Goal: Task Accomplishment & Management: Complete application form

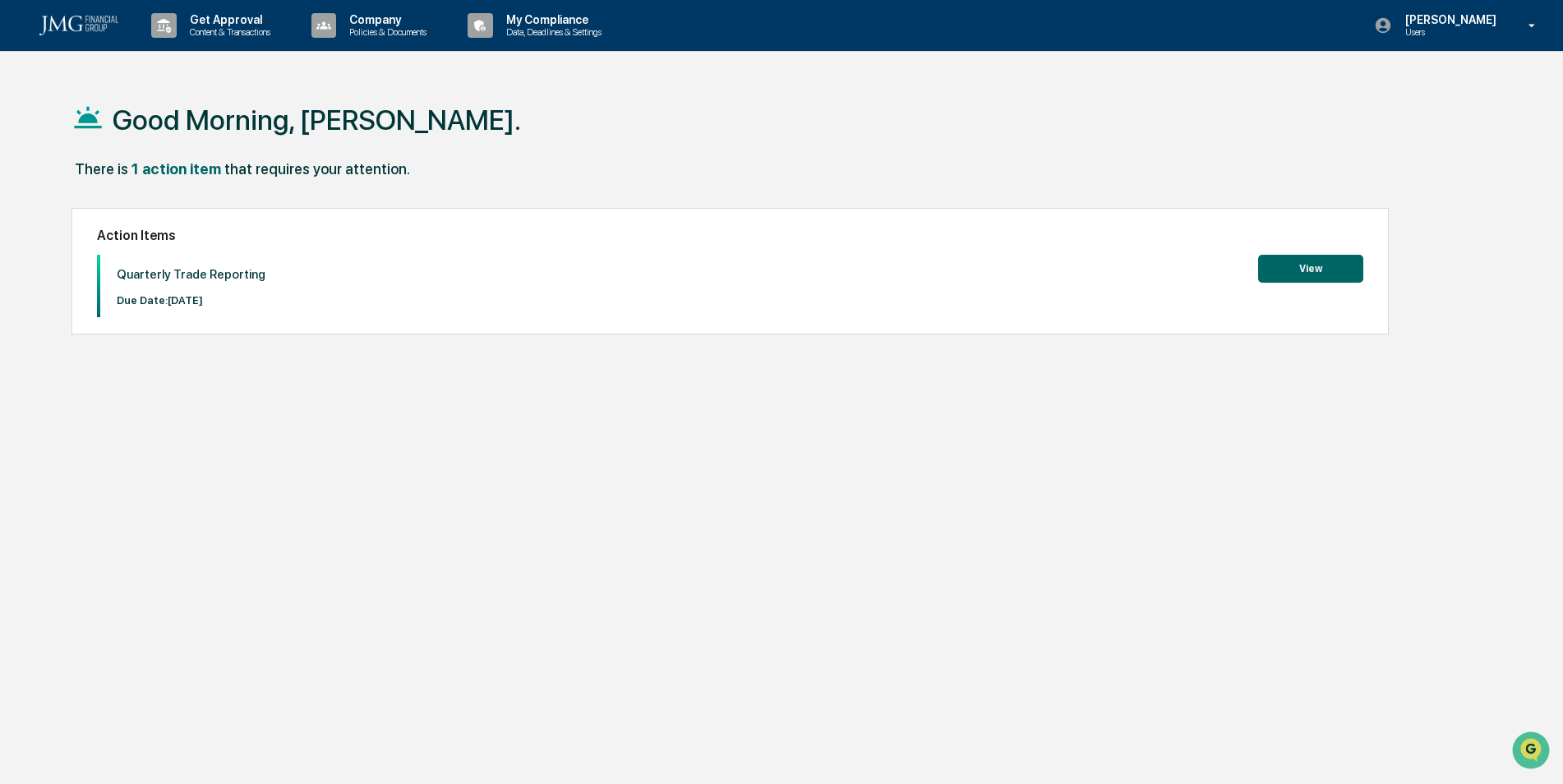
click at [1299, 265] on button "View" at bounding box center [1311, 269] width 106 height 28
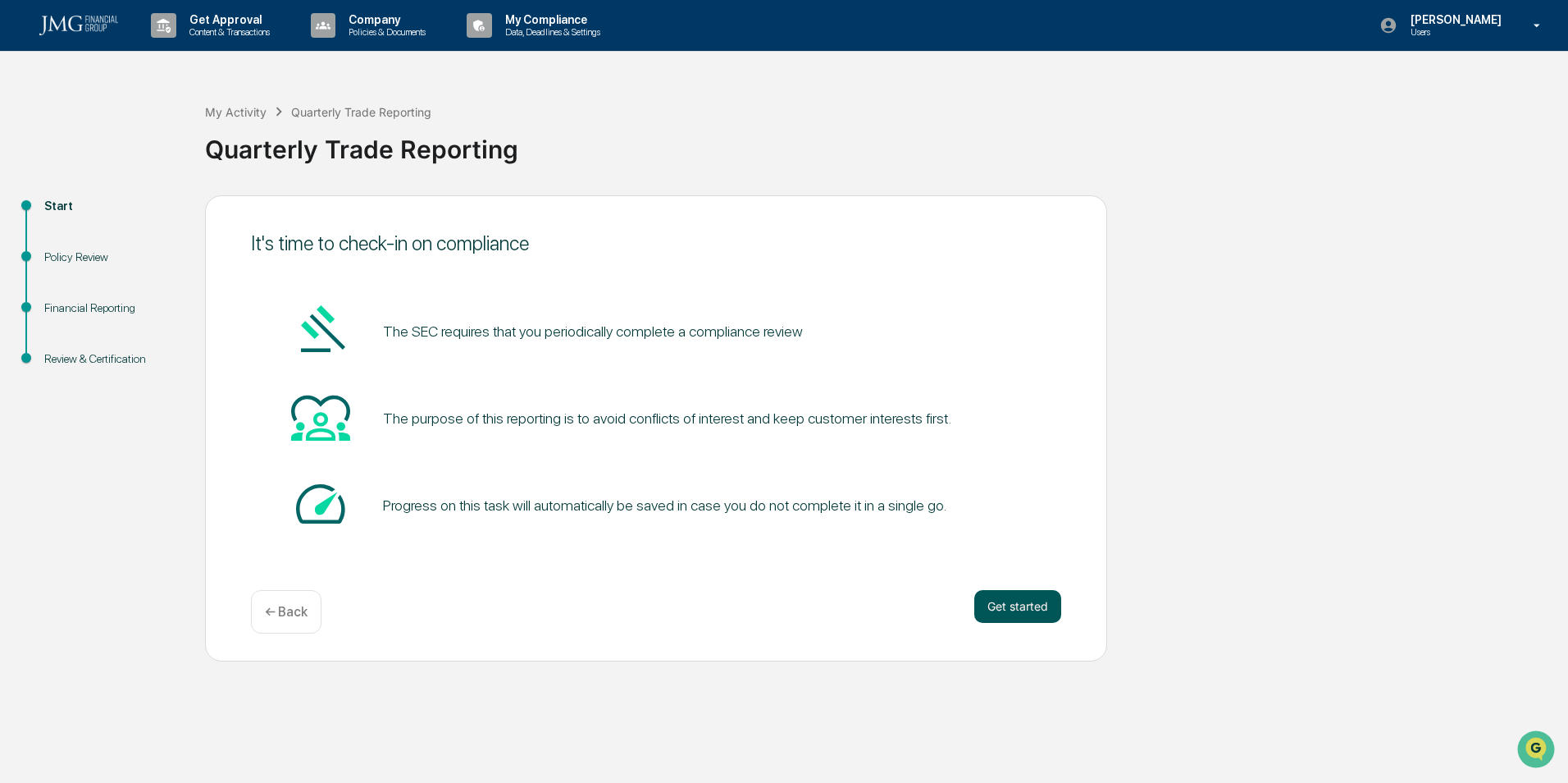
click at [1051, 601] on button "Get started" at bounding box center [1017, 606] width 87 height 33
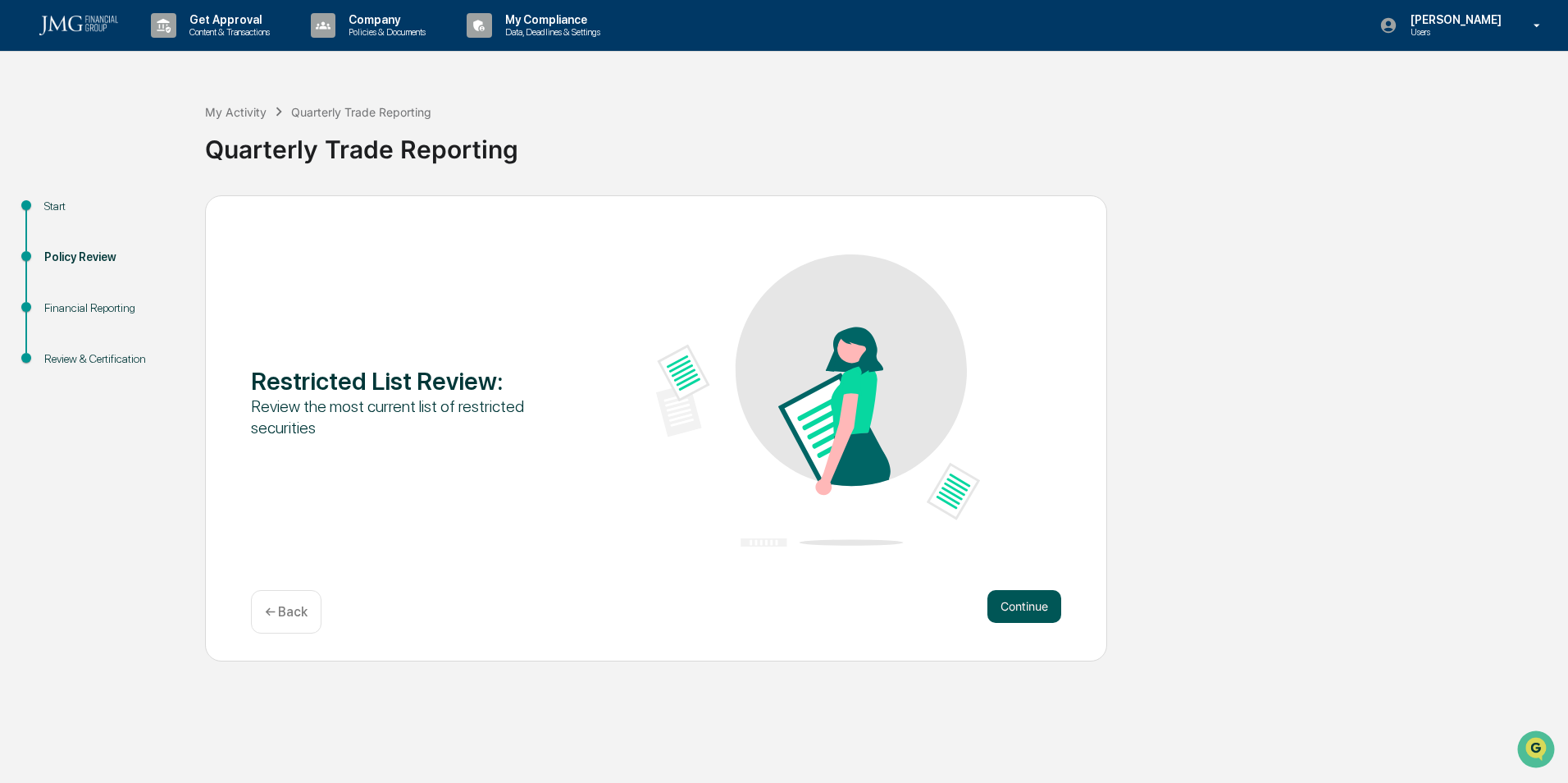
click at [1045, 608] on button "Continue" at bounding box center [1025, 606] width 74 height 33
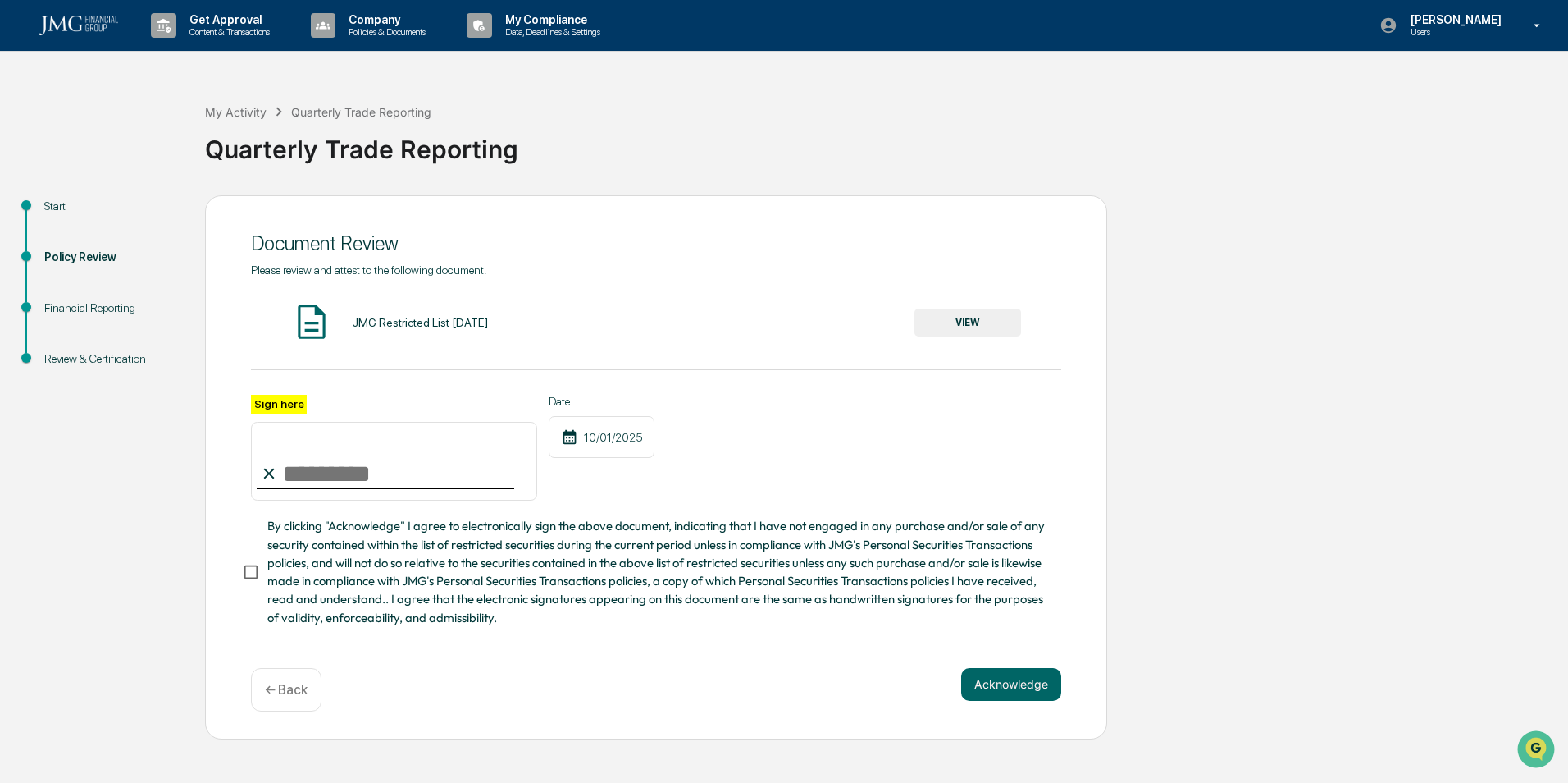
click at [353, 496] on input "Sign here" at bounding box center [394, 461] width 287 height 79
type input "**********"
click at [825, 475] on div "**********" at bounding box center [656, 448] width 811 height 106
click at [987, 678] on button "Acknowledge" at bounding box center [1011, 684] width 100 height 33
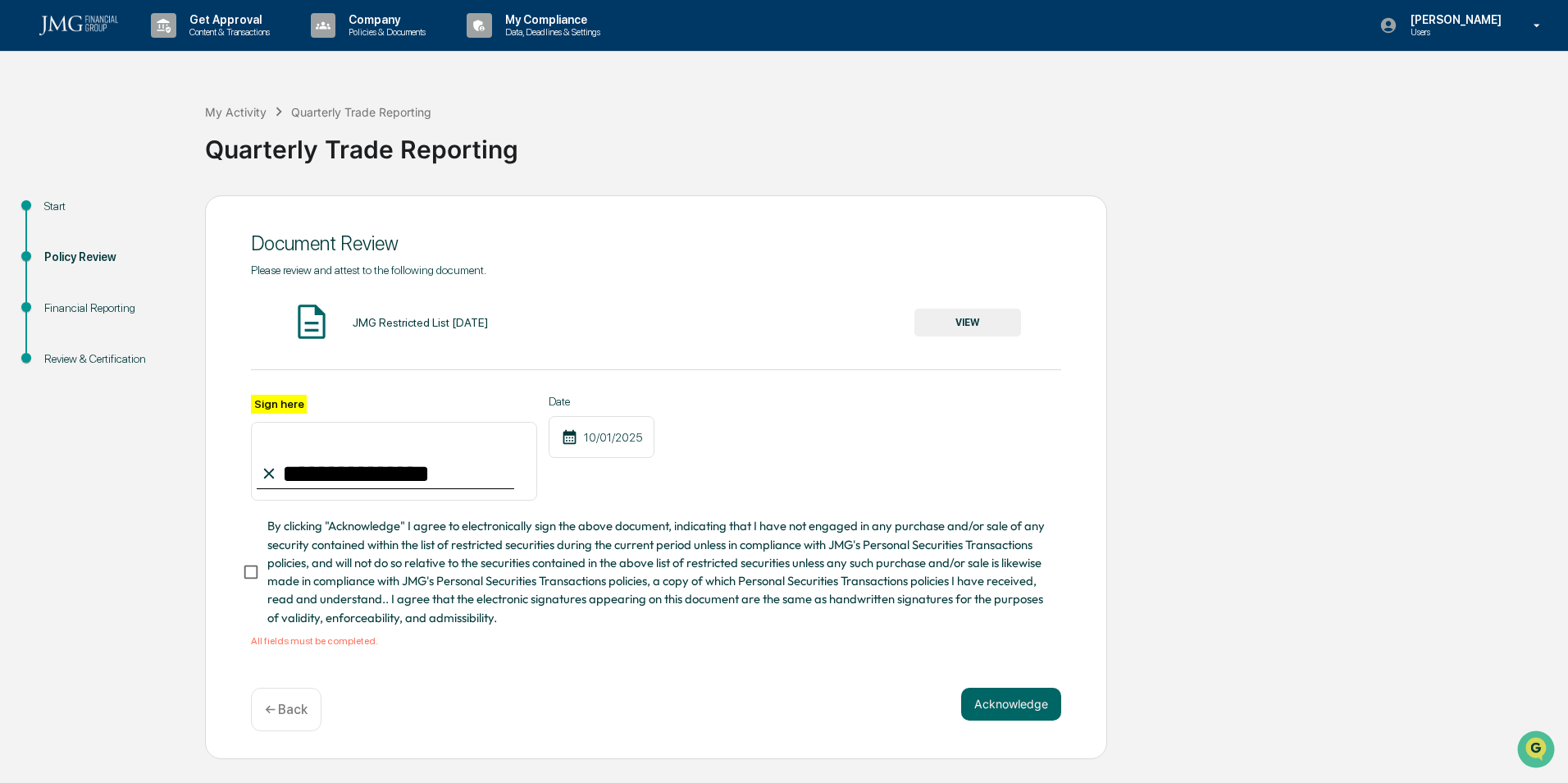
click at [284, 572] on span "By clicking "Acknowledge" I agree to electronically sign the above document, in…" at bounding box center [658, 571] width 781 height 109
click at [1021, 712] on button "Acknowledge" at bounding box center [1011, 703] width 100 height 33
click at [980, 317] on button "VIEW" at bounding box center [967, 322] width 106 height 28
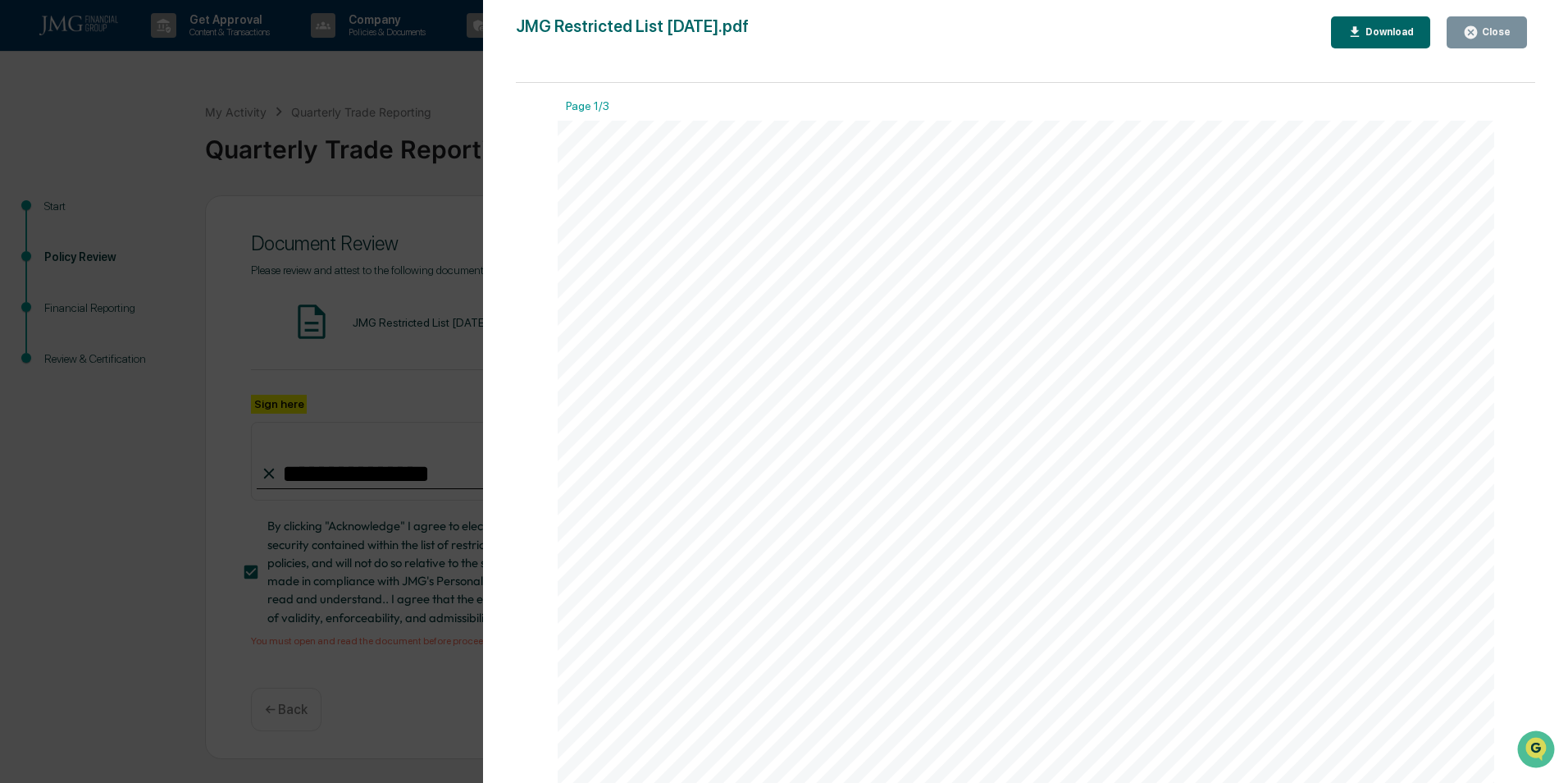
click at [1489, 31] on div "Close" at bounding box center [1495, 32] width 32 height 12
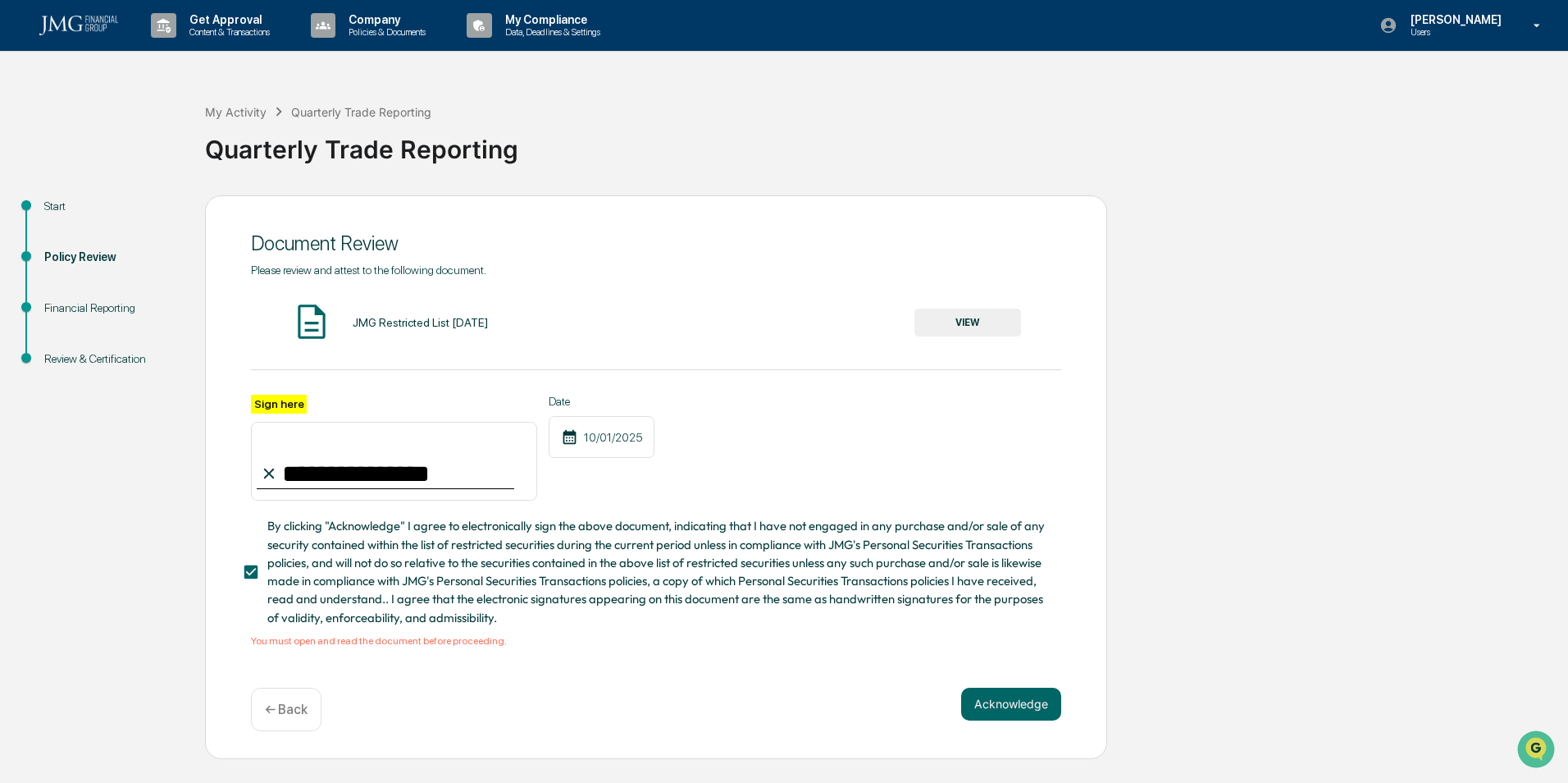
click at [831, 716] on div "Acknowledge ← Back" at bounding box center [656, 709] width 811 height 44
click at [992, 700] on button "Acknowledge" at bounding box center [1011, 703] width 100 height 33
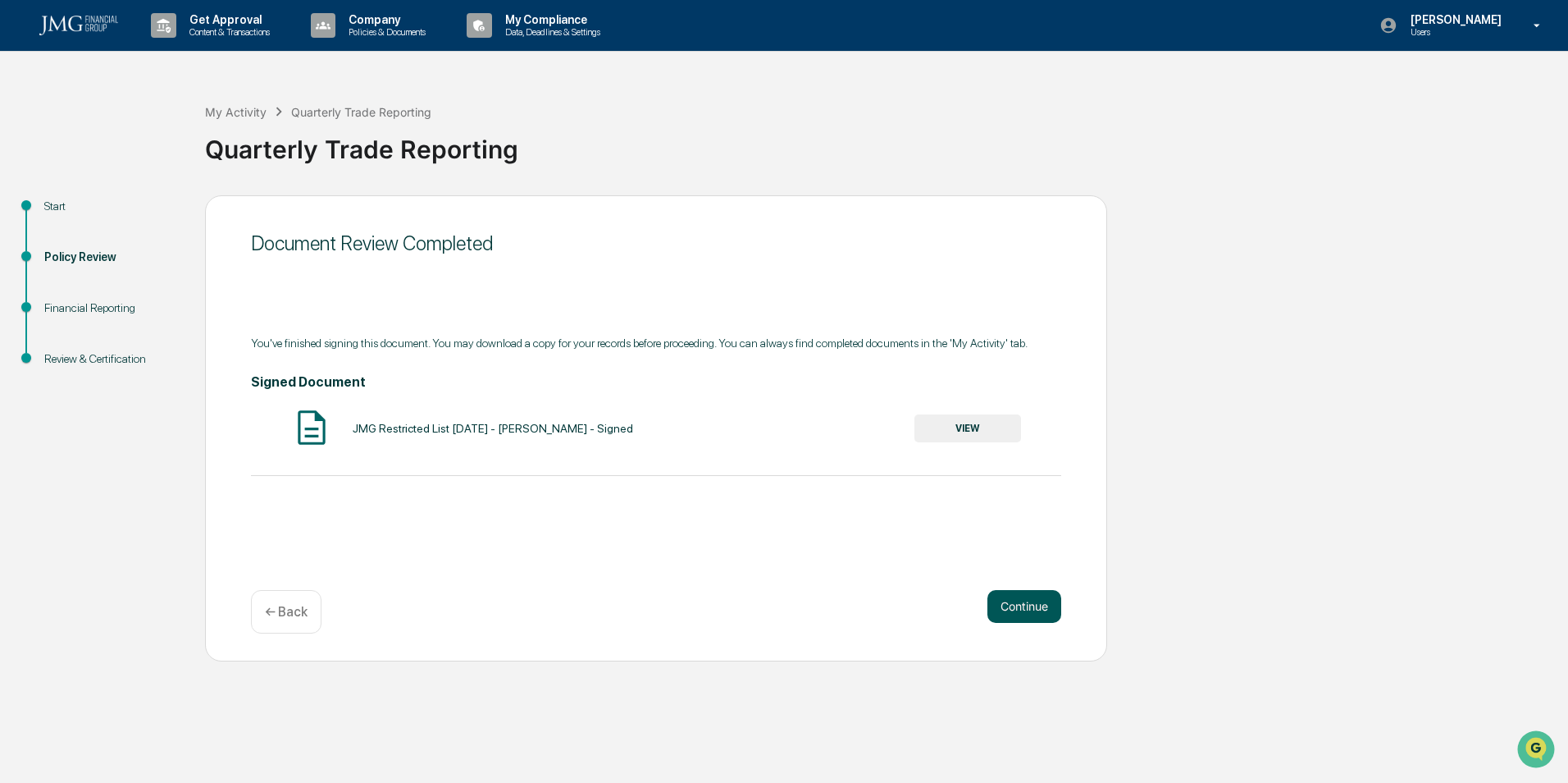
click at [1024, 606] on button "Continue" at bounding box center [1025, 606] width 74 height 33
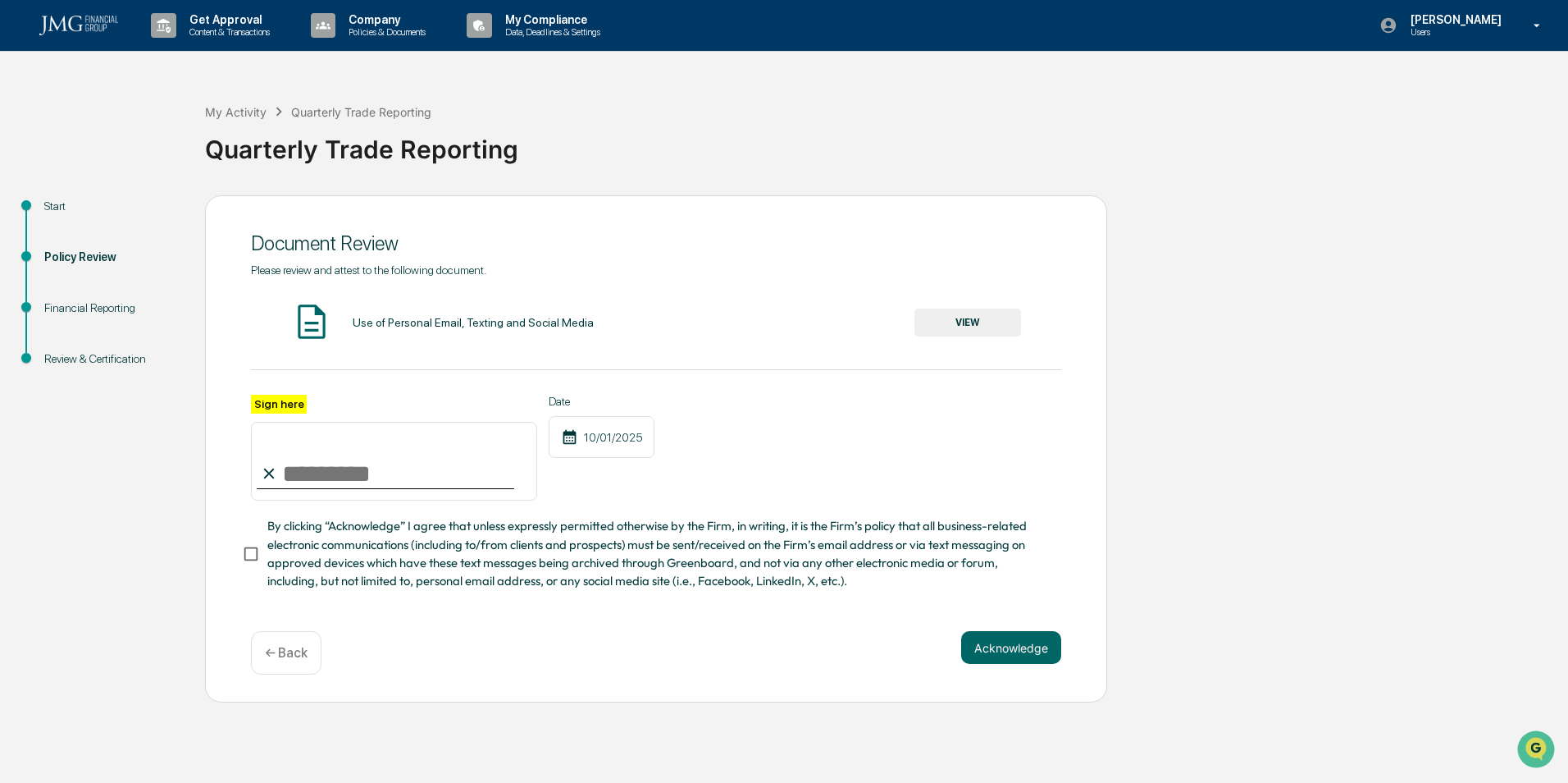
click at [349, 482] on input "Sign here" at bounding box center [394, 461] width 287 height 79
type input "**********"
click at [951, 332] on button "VIEW" at bounding box center [967, 322] width 106 height 28
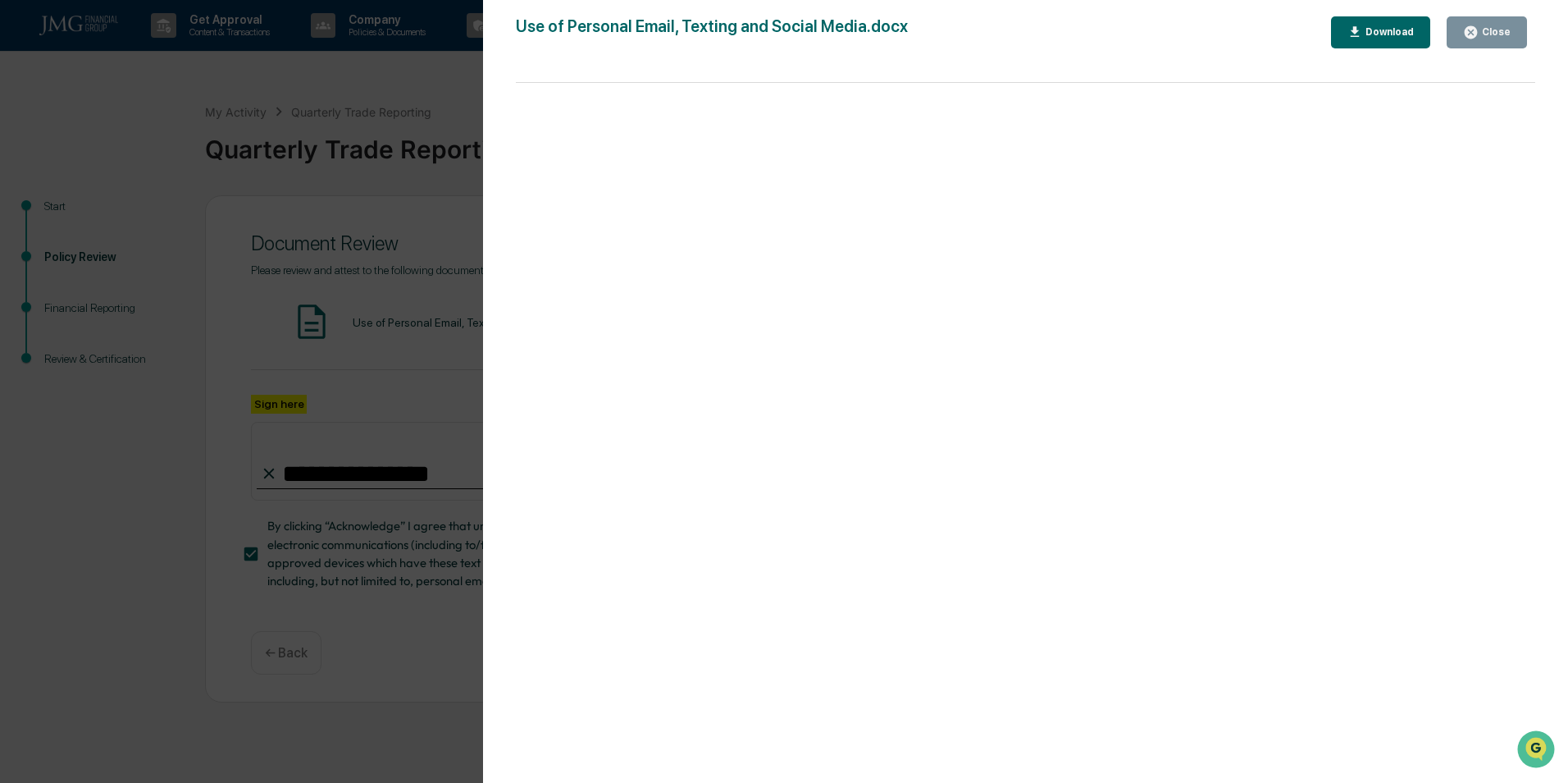
click at [1494, 35] on div "Close" at bounding box center [1495, 32] width 32 height 12
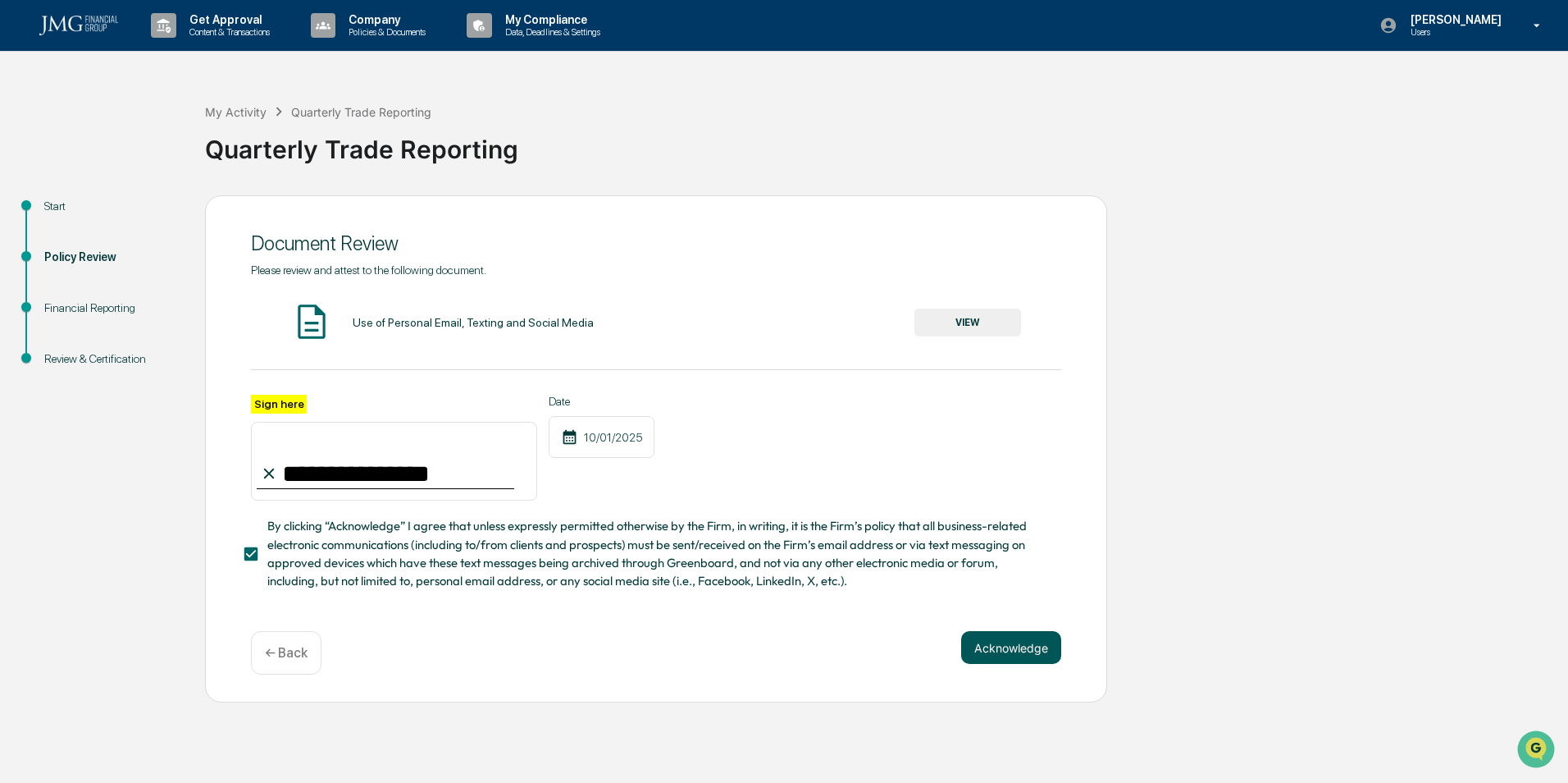
click at [1012, 652] on button "Acknowledge" at bounding box center [1011, 647] width 100 height 33
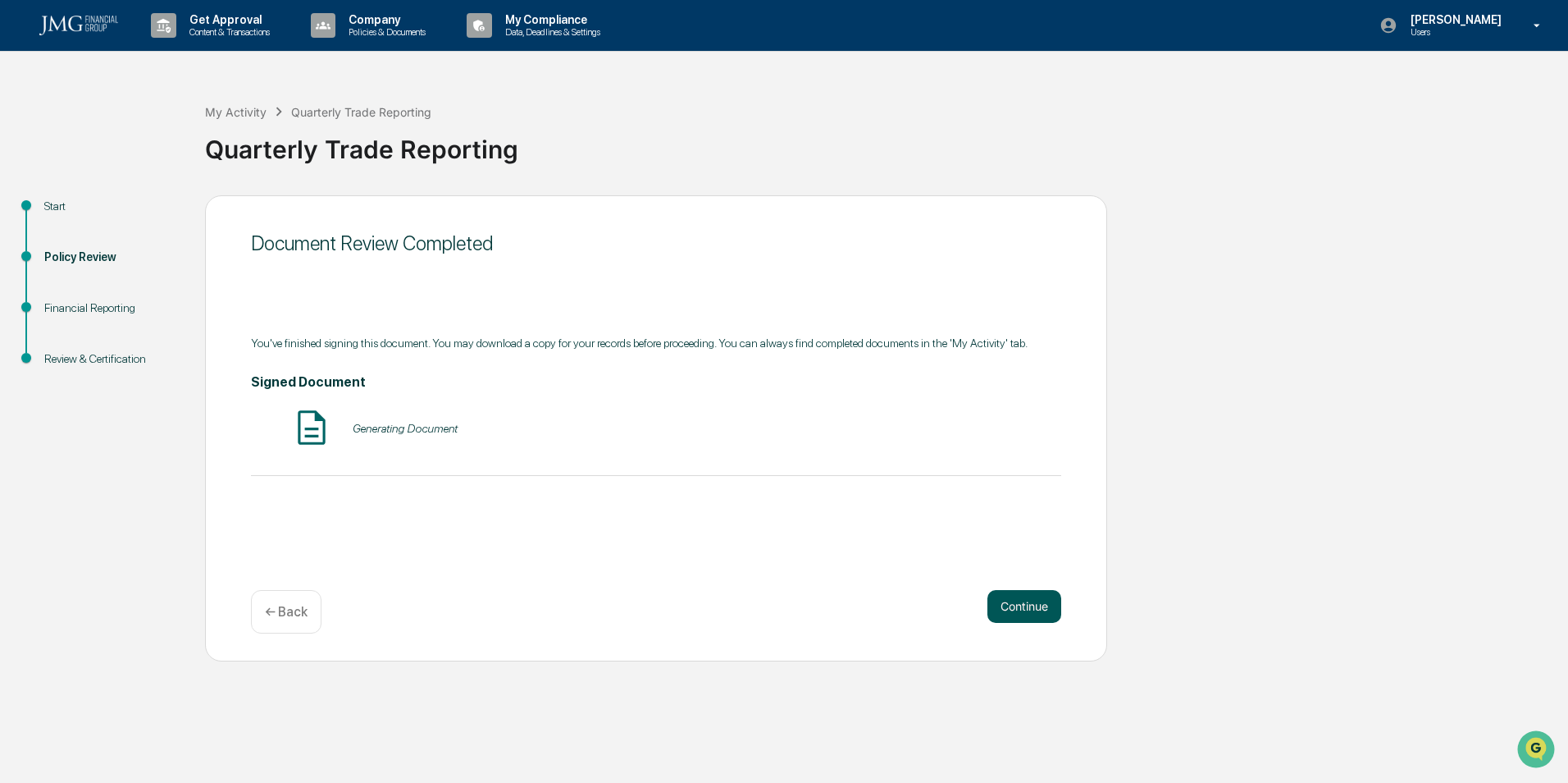
click at [1027, 607] on button "Continue" at bounding box center [1025, 606] width 74 height 33
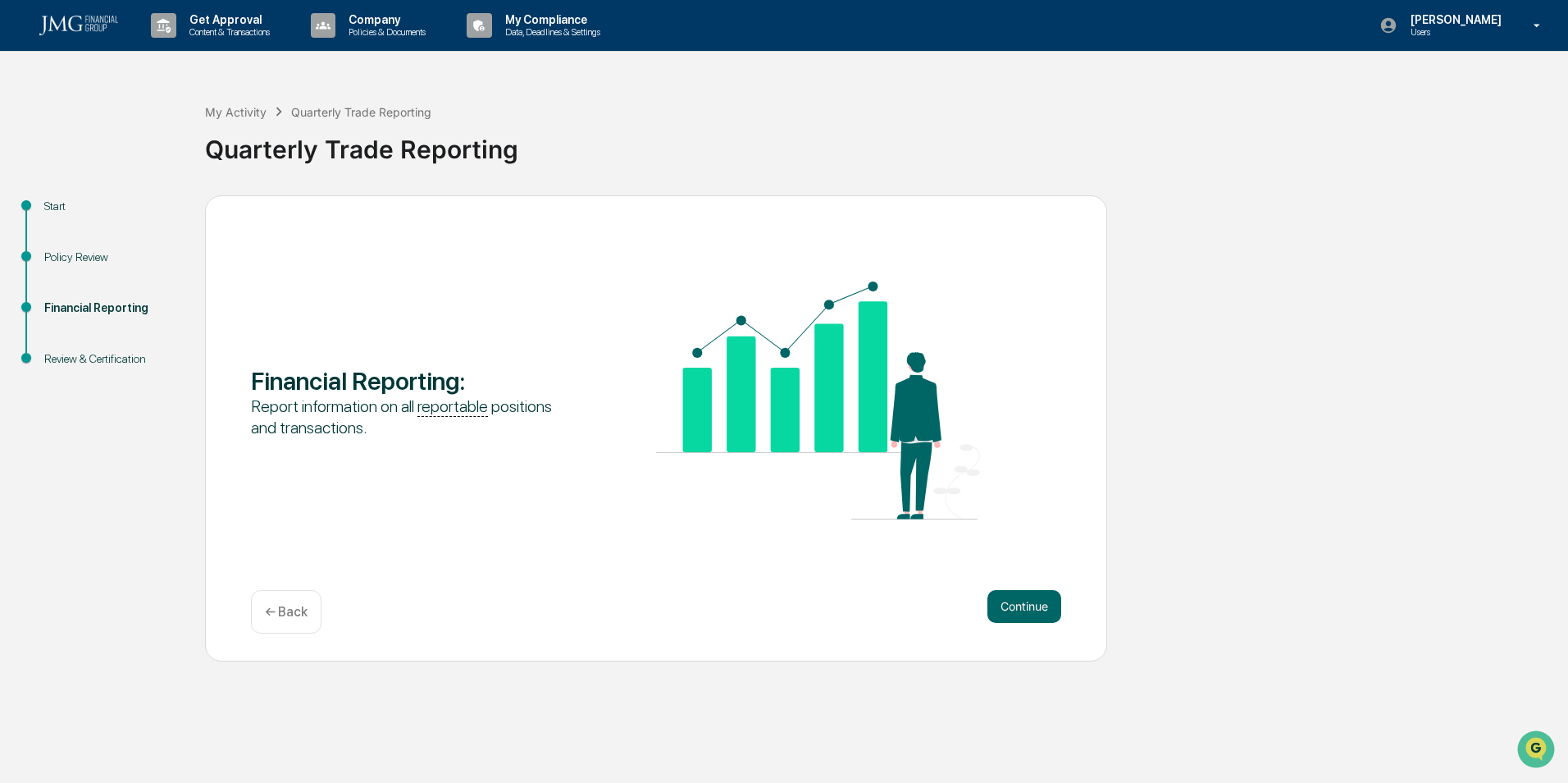
click at [1027, 607] on button "Continue" at bounding box center [1025, 606] width 74 height 33
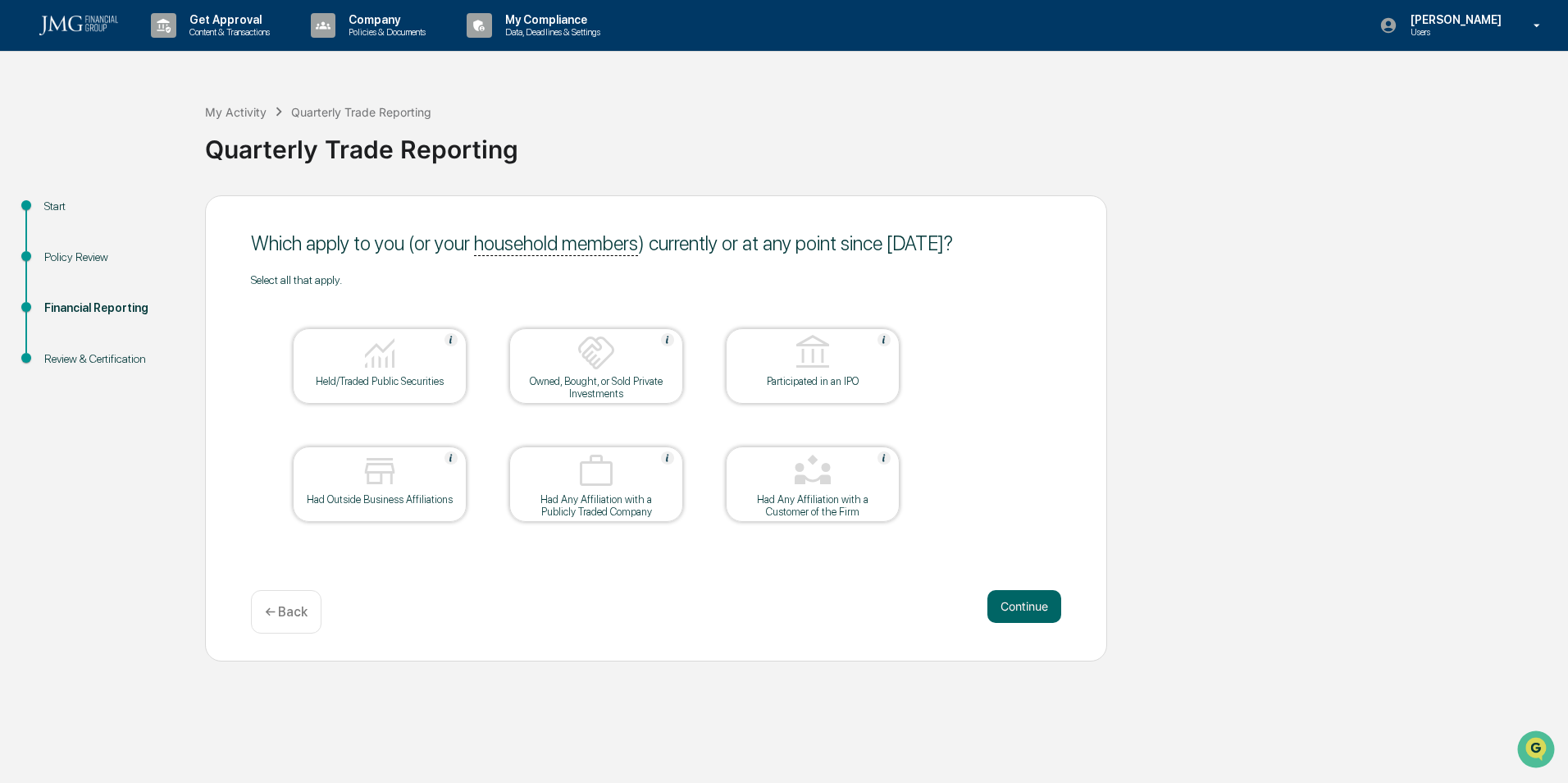
click at [371, 370] on img at bounding box center [380, 353] width 40 height 40
click at [1051, 601] on button "Continue" at bounding box center [1025, 606] width 74 height 33
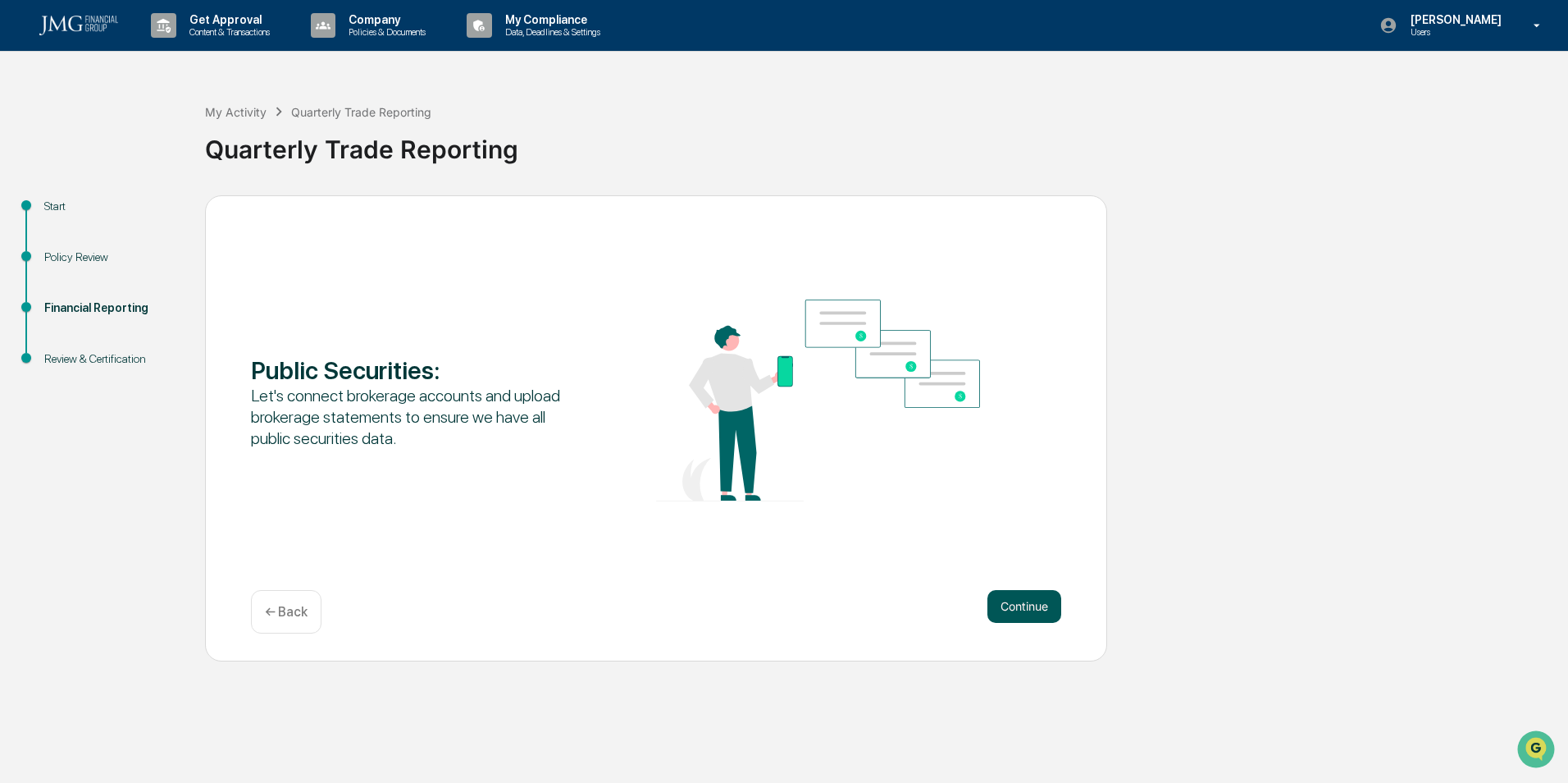
click at [1007, 596] on button "Continue" at bounding box center [1025, 606] width 74 height 33
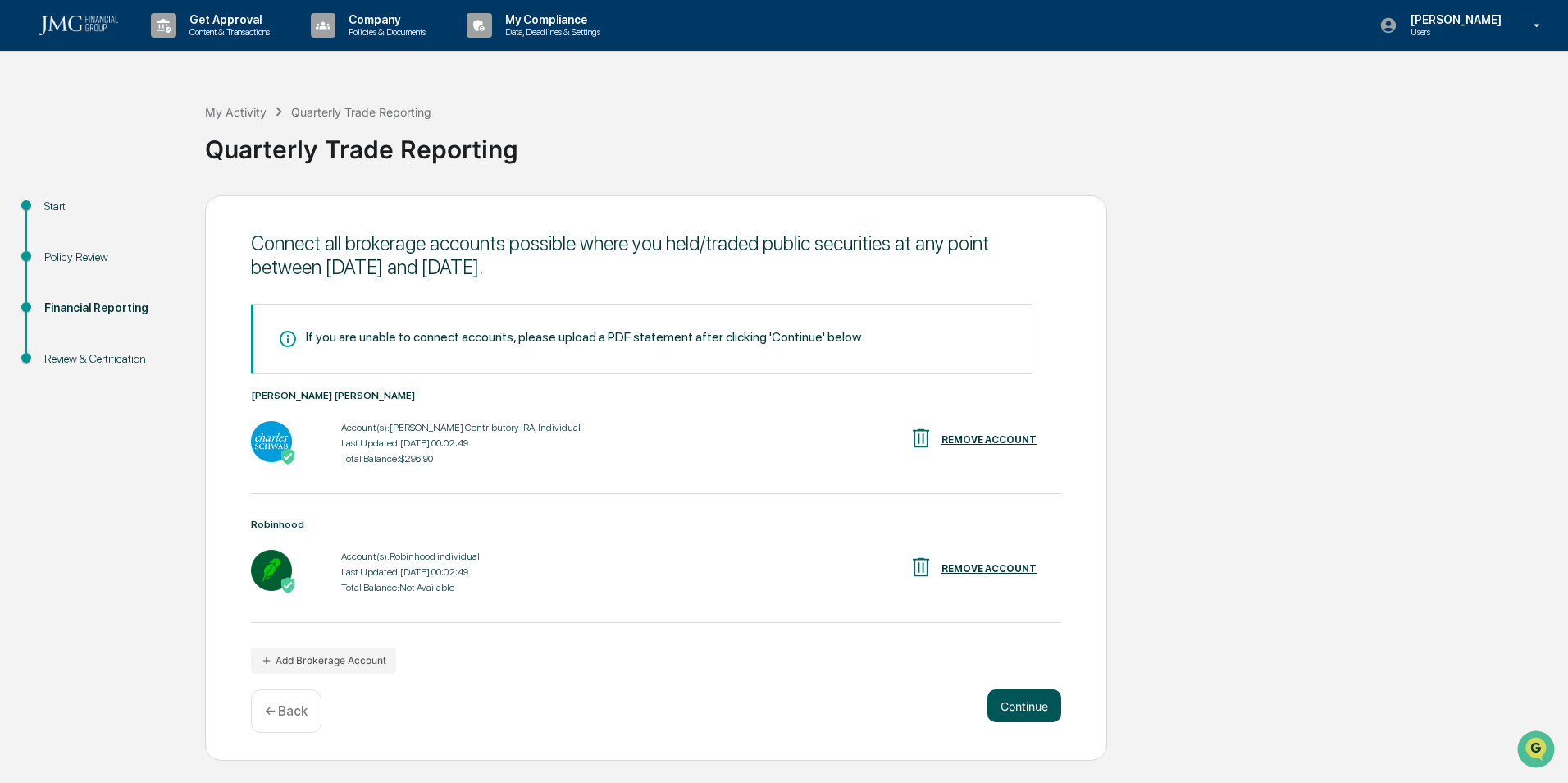
click at [1038, 709] on button "Continue" at bounding box center [1025, 705] width 74 height 33
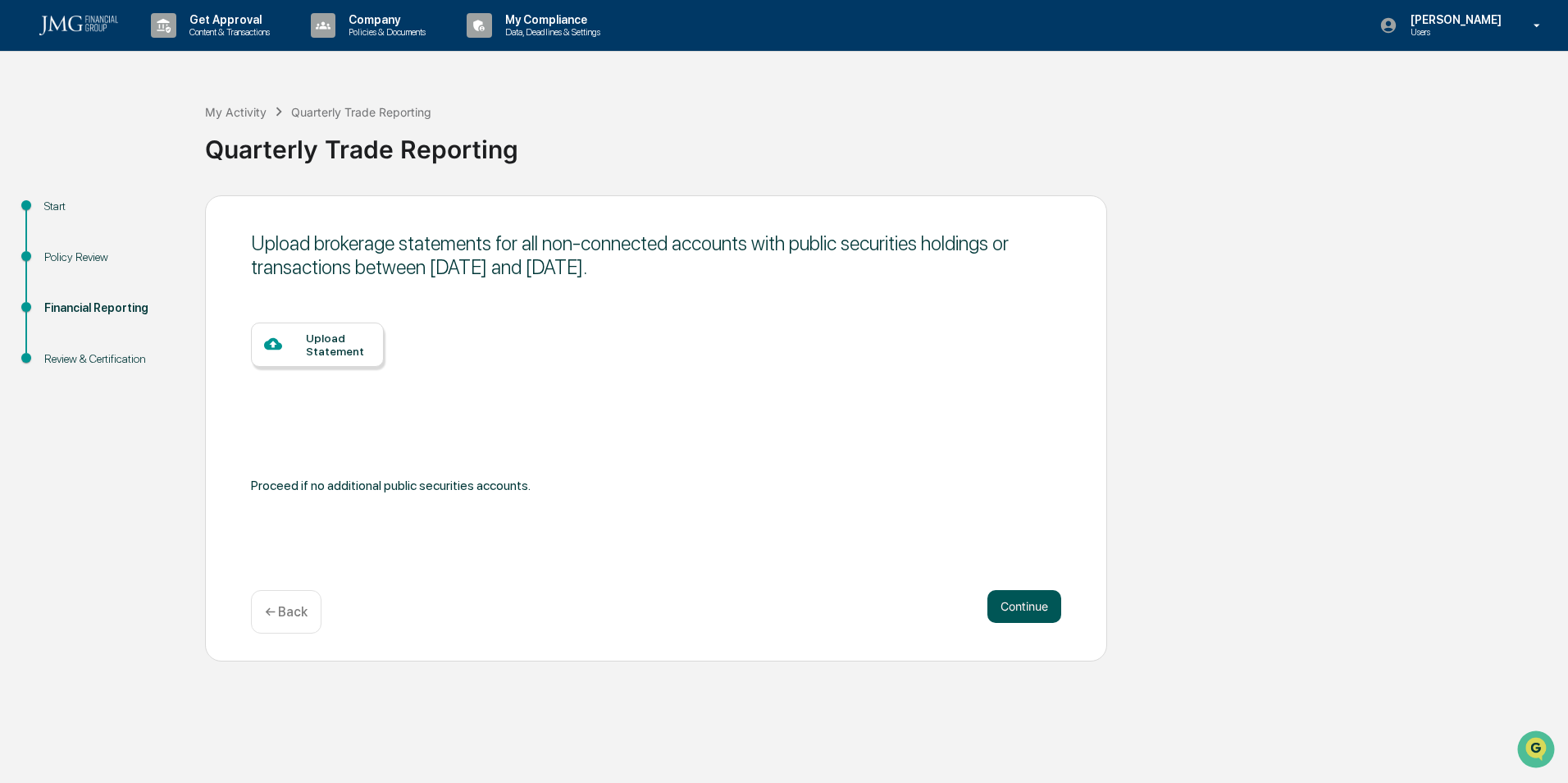
click at [1028, 613] on button "Continue" at bounding box center [1025, 606] width 74 height 33
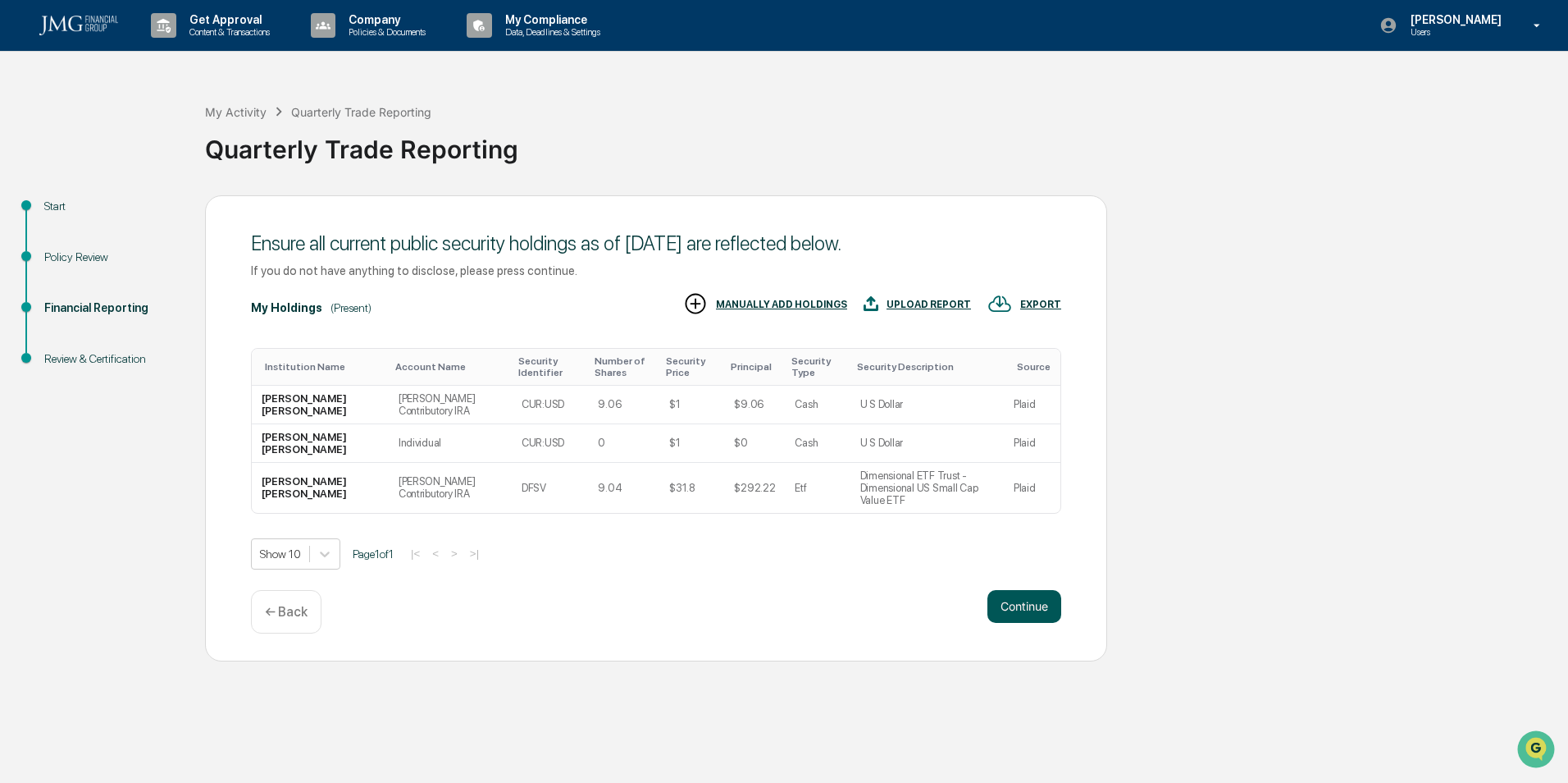
click at [1005, 609] on button "Continue" at bounding box center [1025, 606] width 74 height 33
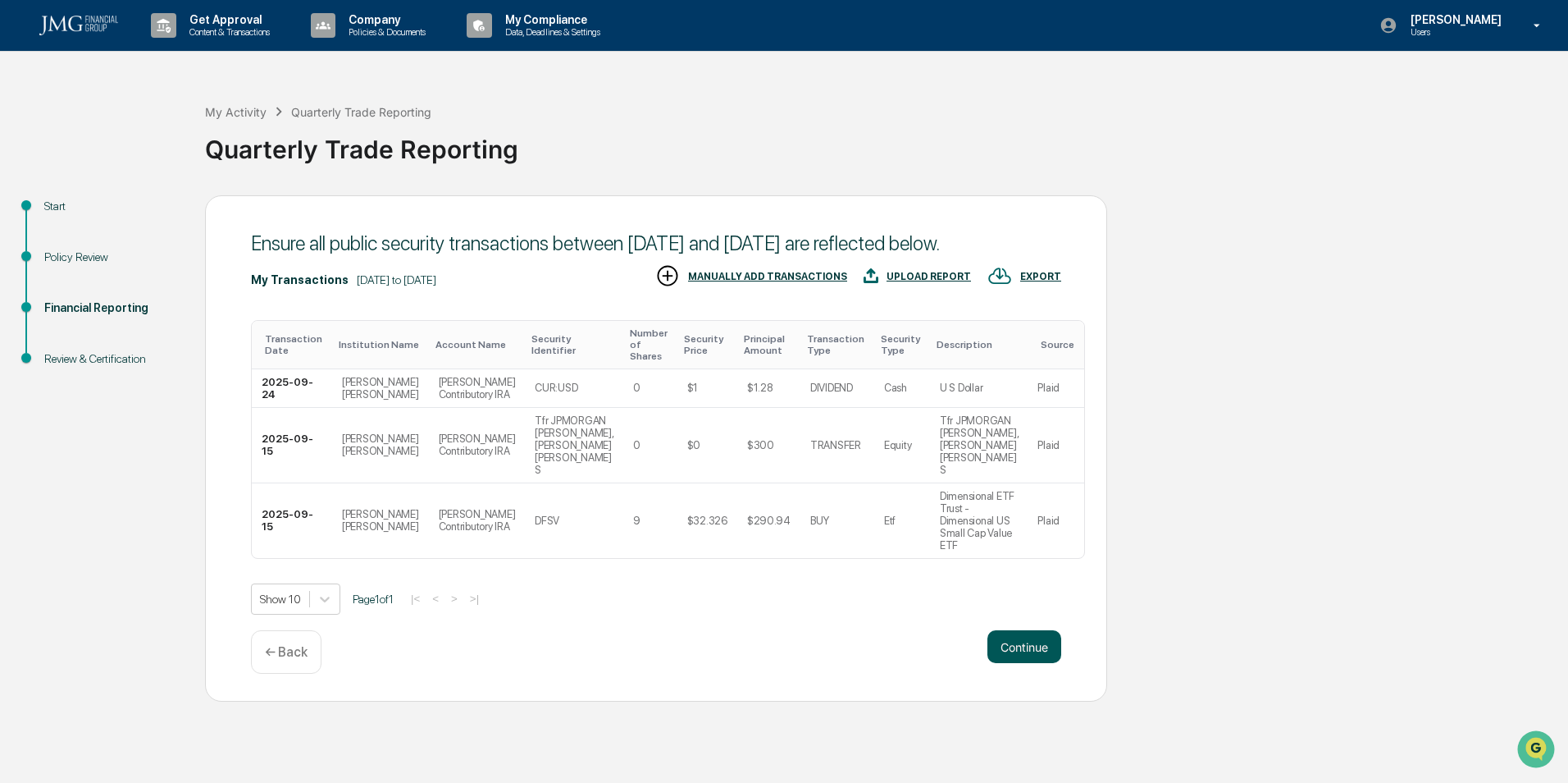
click at [1031, 645] on button "Continue" at bounding box center [1025, 646] width 74 height 33
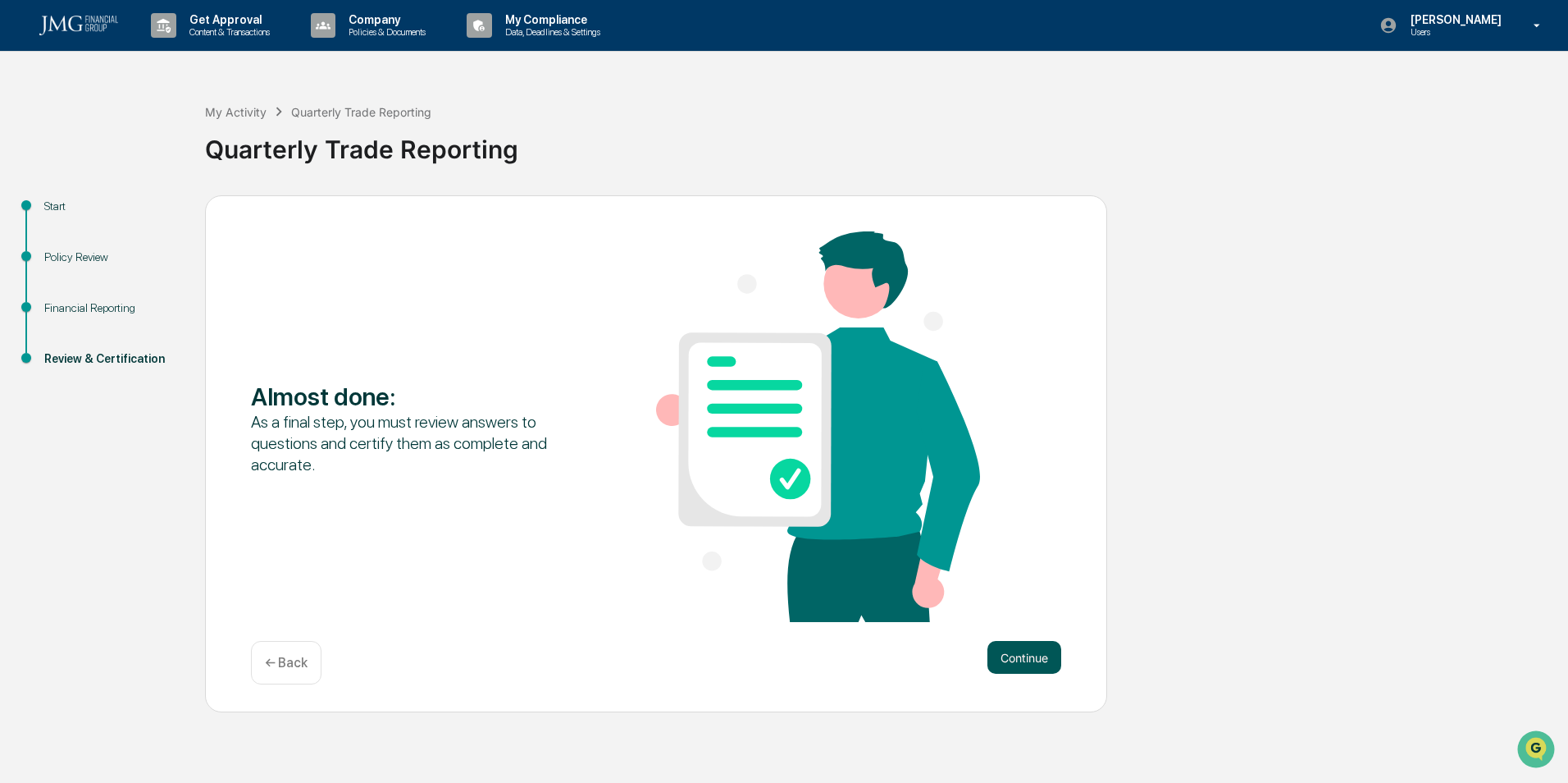
click at [1028, 655] on button "Continue" at bounding box center [1025, 657] width 74 height 33
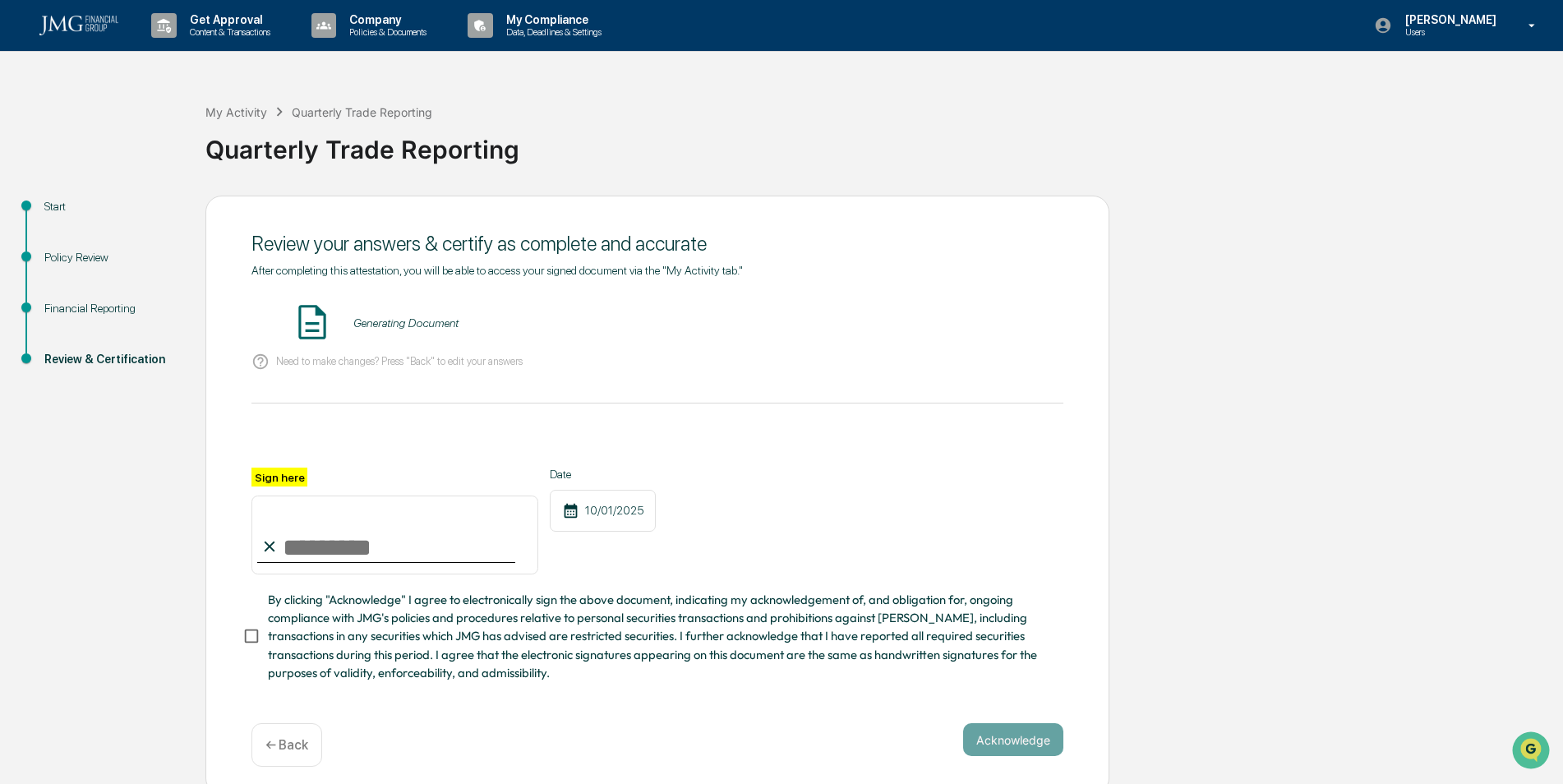
click at [372, 550] on input "Sign here" at bounding box center [395, 534] width 287 height 79
type input "**********"
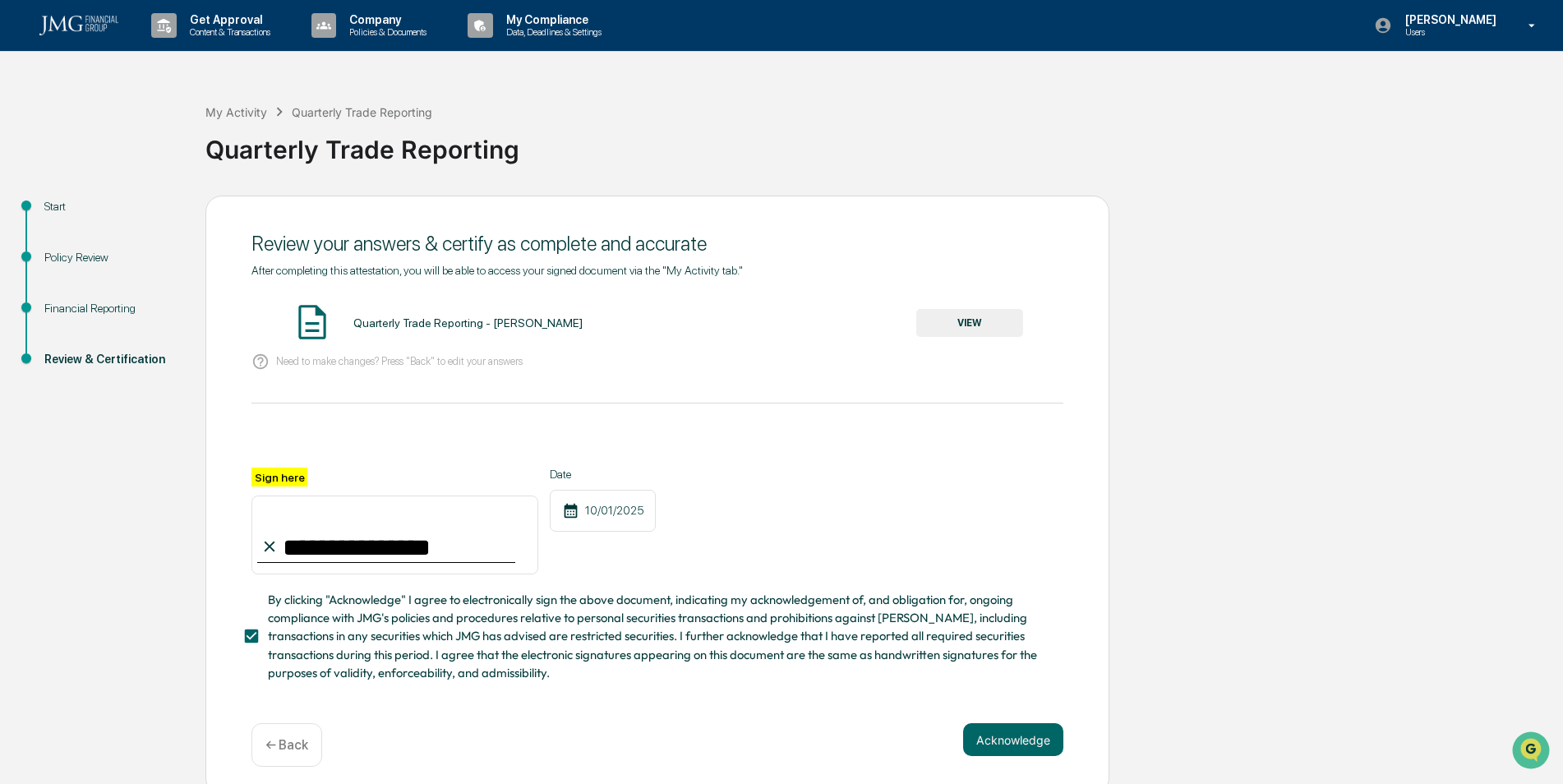
click at [1008, 329] on button "VIEW" at bounding box center [969, 323] width 107 height 28
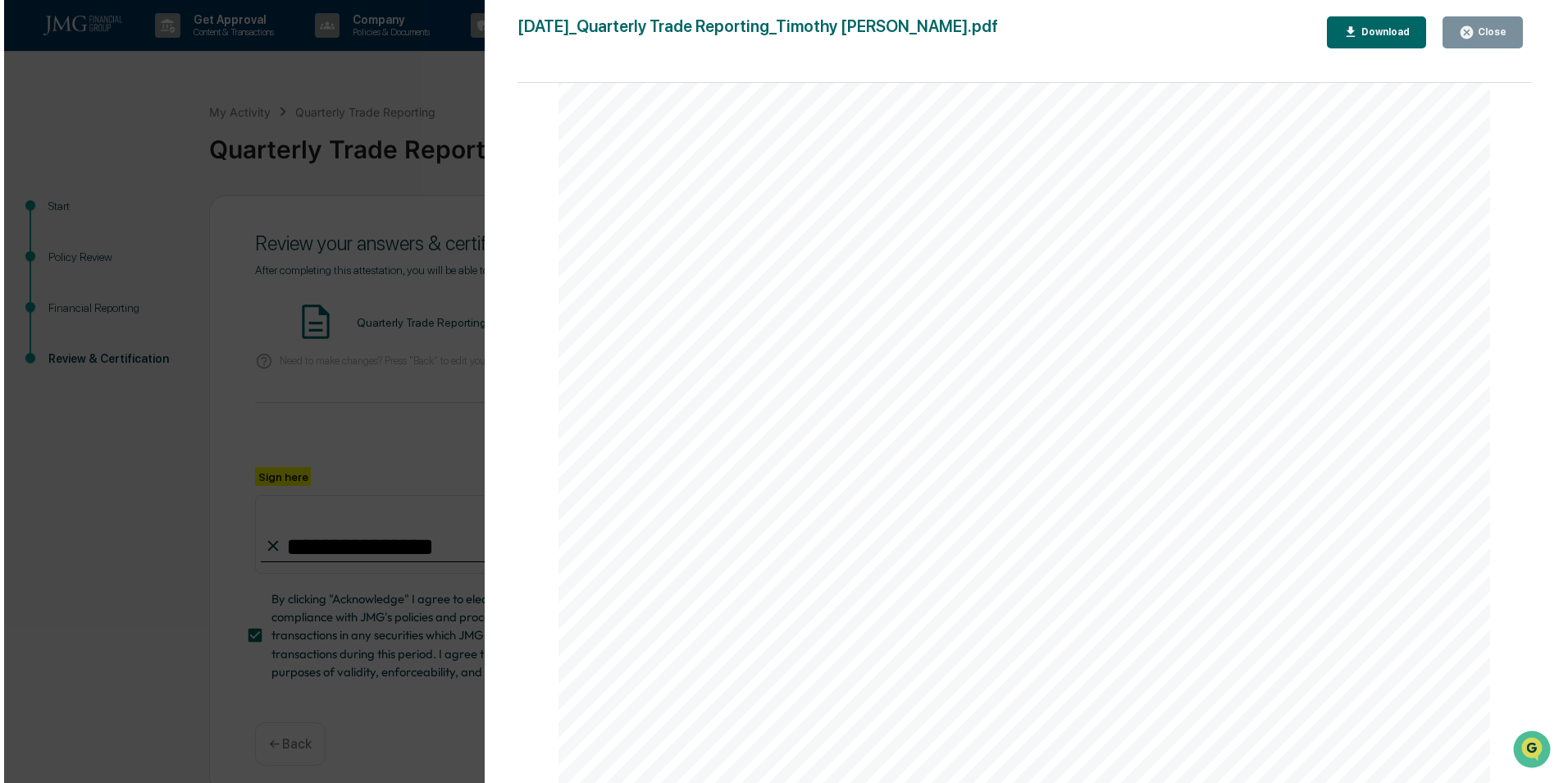
scroll to position [3401, 0]
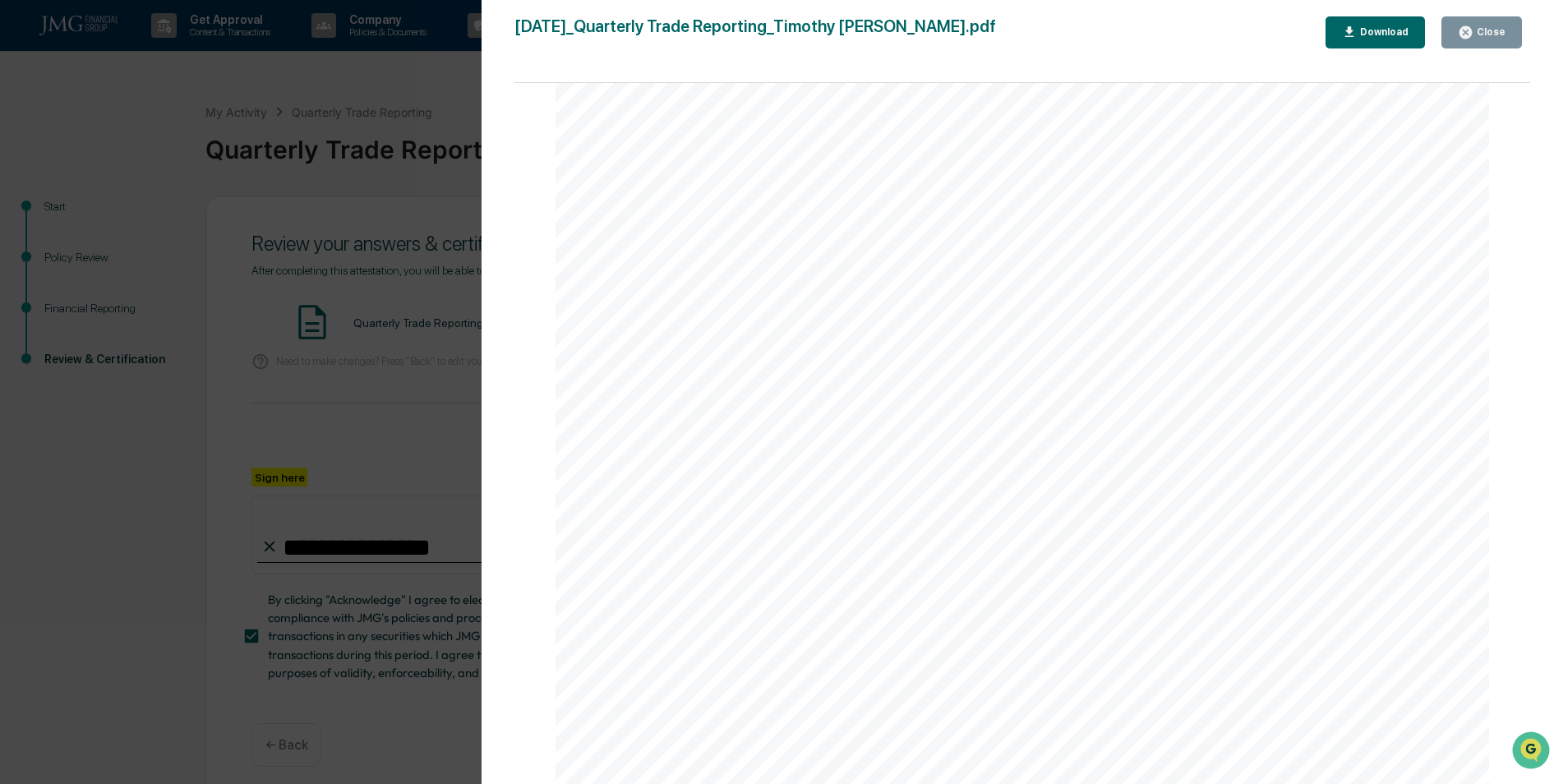
click at [1491, 35] on div "Close" at bounding box center [1489, 32] width 32 height 12
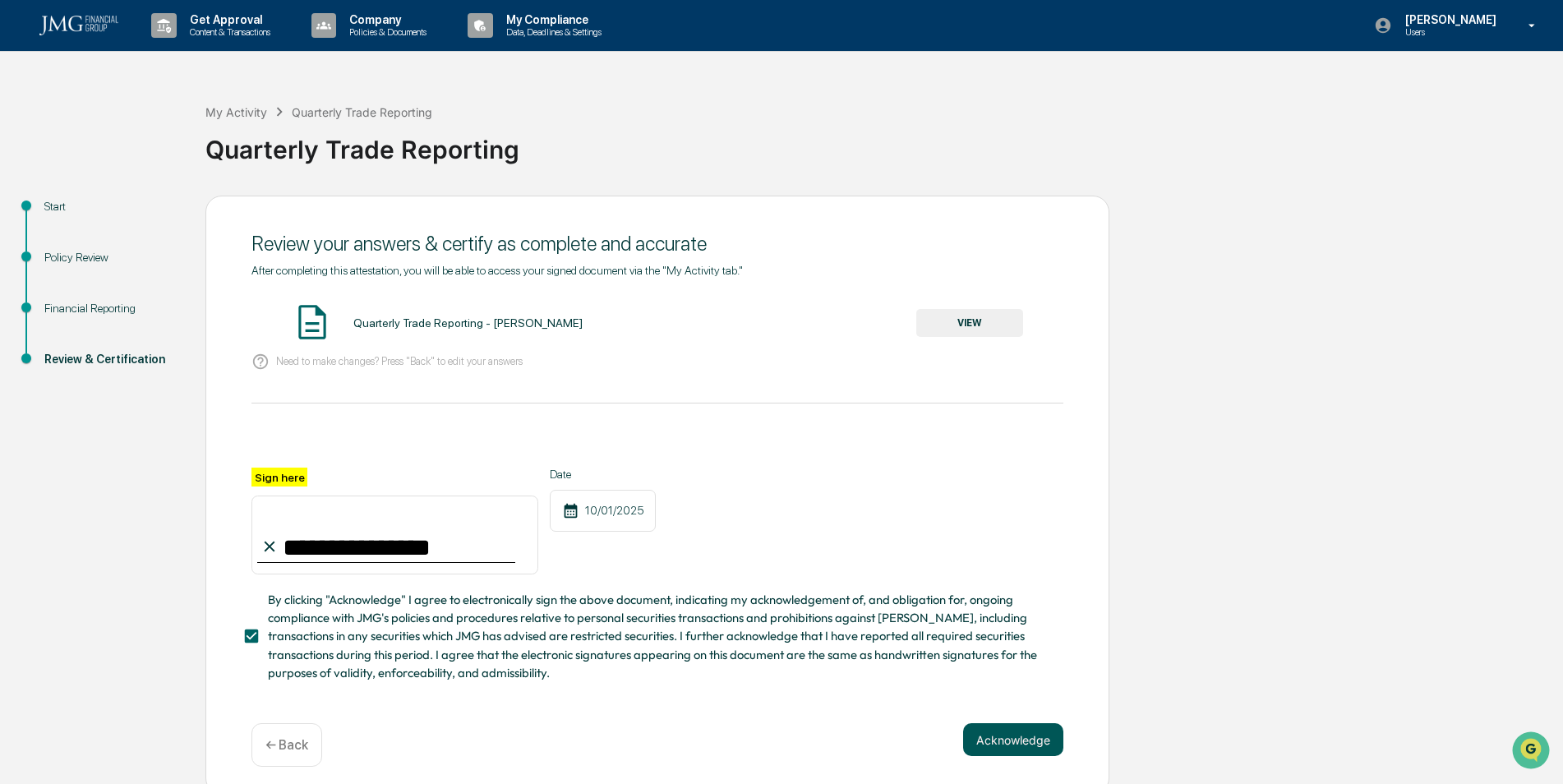
click at [1015, 741] on button "Acknowledge" at bounding box center [1013, 739] width 101 height 33
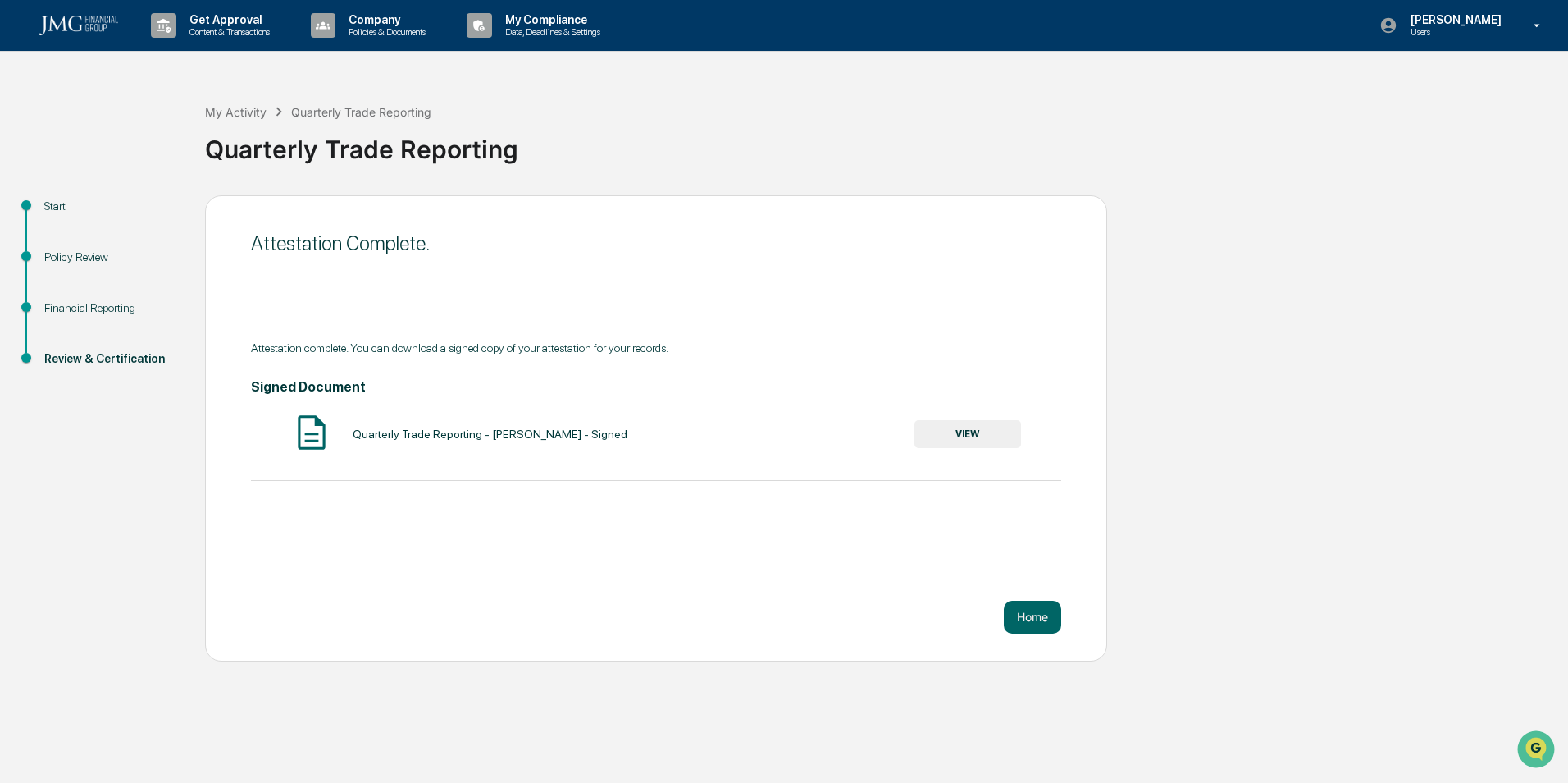
drag, startPoint x: 910, startPoint y: 671, endPoint x: 946, endPoint y: 654, distance: 39.8
click at [910, 671] on div "Get Approval Content & Transactions Company Policies & Documents My Compliance …" at bounding box center [784, 391] width 1568 height 783
